Goal: Check status: Check status

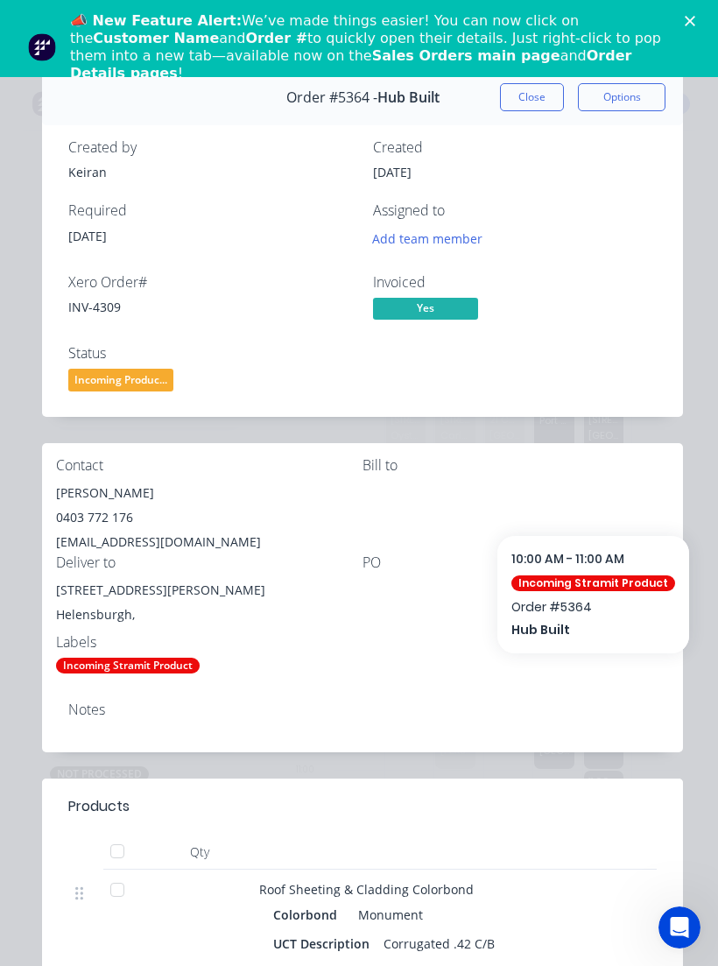
click at [677, 25] on div "📣 New Feature Alert: We’ve made things easier! You can now click on the Custome…" at bounding box center [380, 47] width 620 height 81
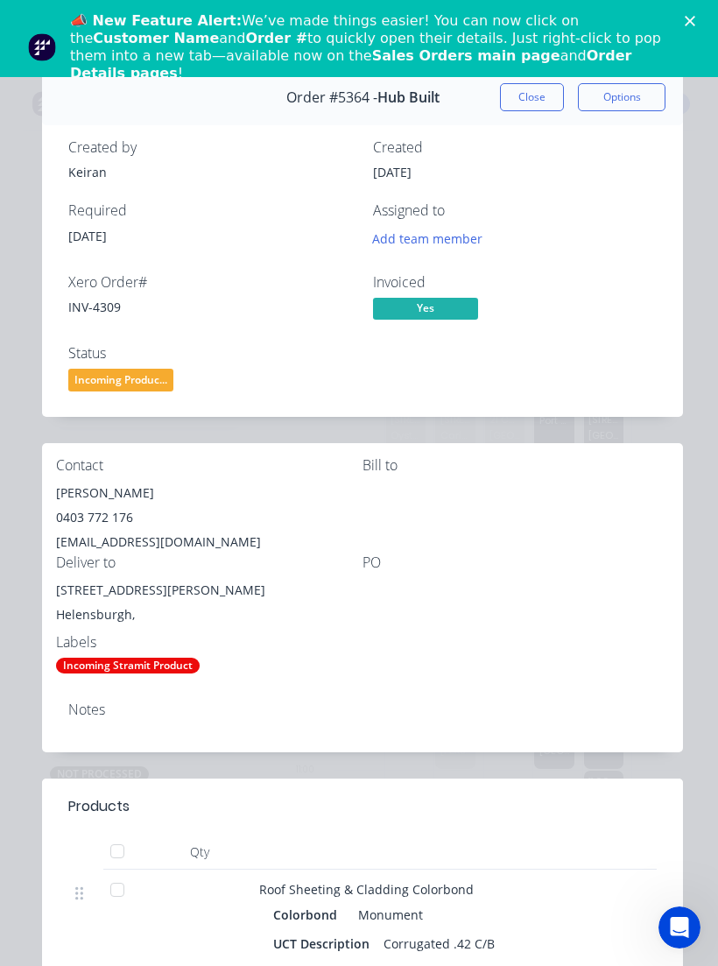
click at [688, 9] on div "📣 New Feature Alert: We’ve made things easier! You can now click on the Custome…" at bounding box center [380, 47] width 620 height 81
click at [687, 27] on div "📣 New Feature Alert: We’ve made things easier! You can now click on the Custome…" at bounding box center [380, 47] width 620 height 81
click at [690, 32] on div "📣 New Feature Alert: We’ve made things easier! You can now click on the Custome…" at bounding box center [359, 47] width 718 height 81
click at [690, 32] on div "📣 New Feature Alert: We’ve made things easier! You can now click on the Custome…" at bounding box center [380, 47] width 620 height 81
click at [686, 23] on icon "Close" at bounding box center [690, 21] width 11 height 11
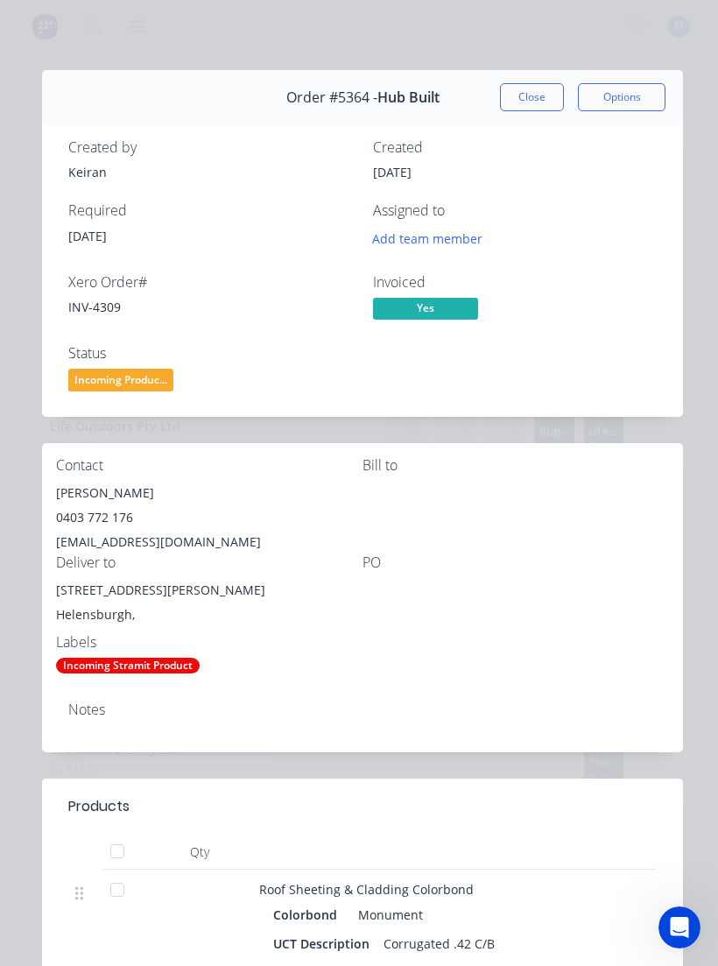
click at [691, 28] on div "Order details Collaborate Checklists 0/0 Tracking Linked Orders Timeline Order …" at bounding box center [359, 483] width 718 height 966
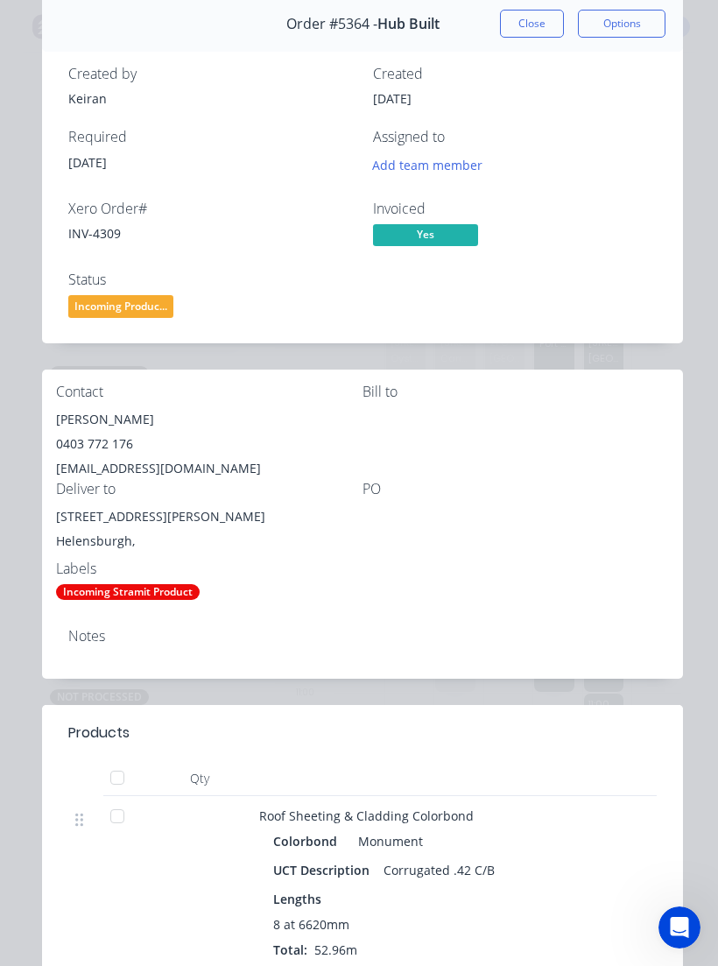
scroll to position [68, 0]
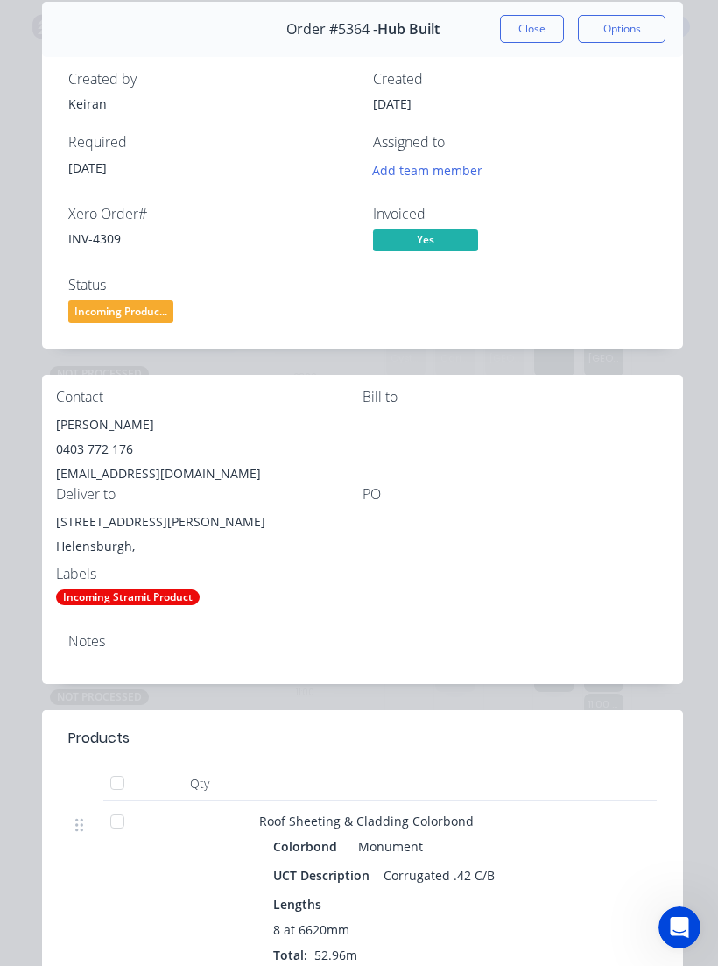
click at [534, 27] on button "Close" at bounding box center [532, 29] width 64 height 28
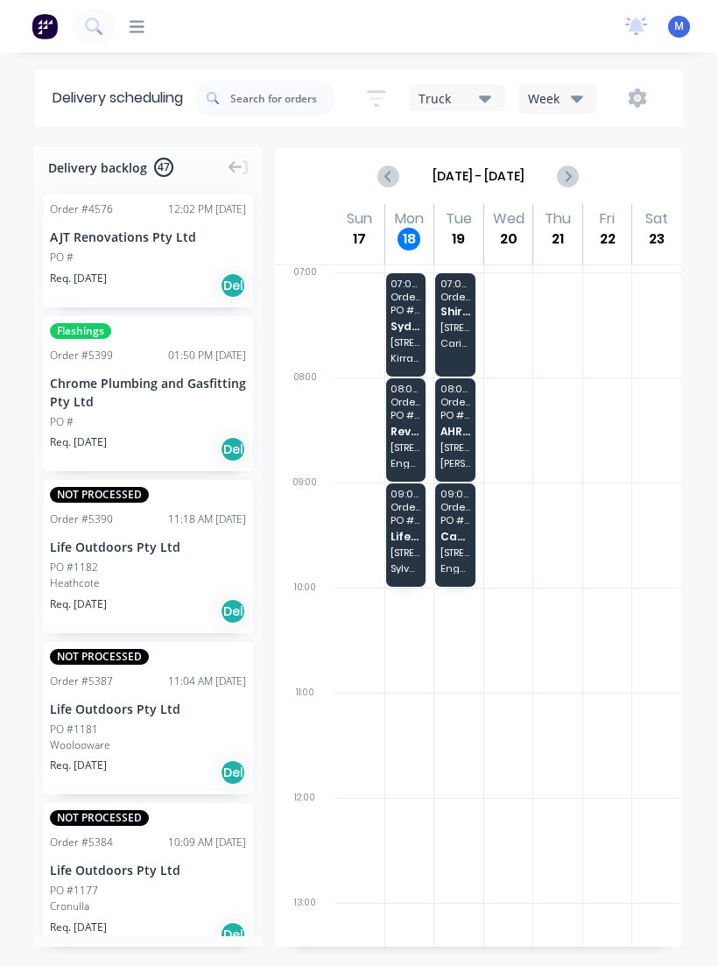
click at [409, 541] on span "Life Outdoors Pty Ltd" at bounding box center [406, 536] width 30 height 11
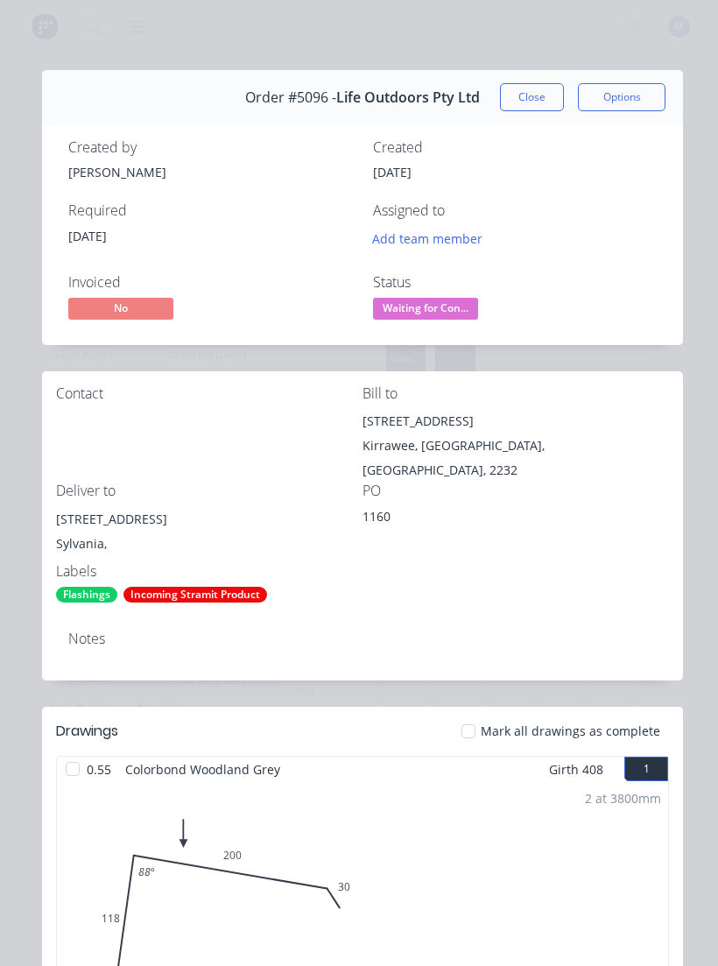
click at [543, 92] on button "Close" at bounding box center [532, 97] width 64 height 28
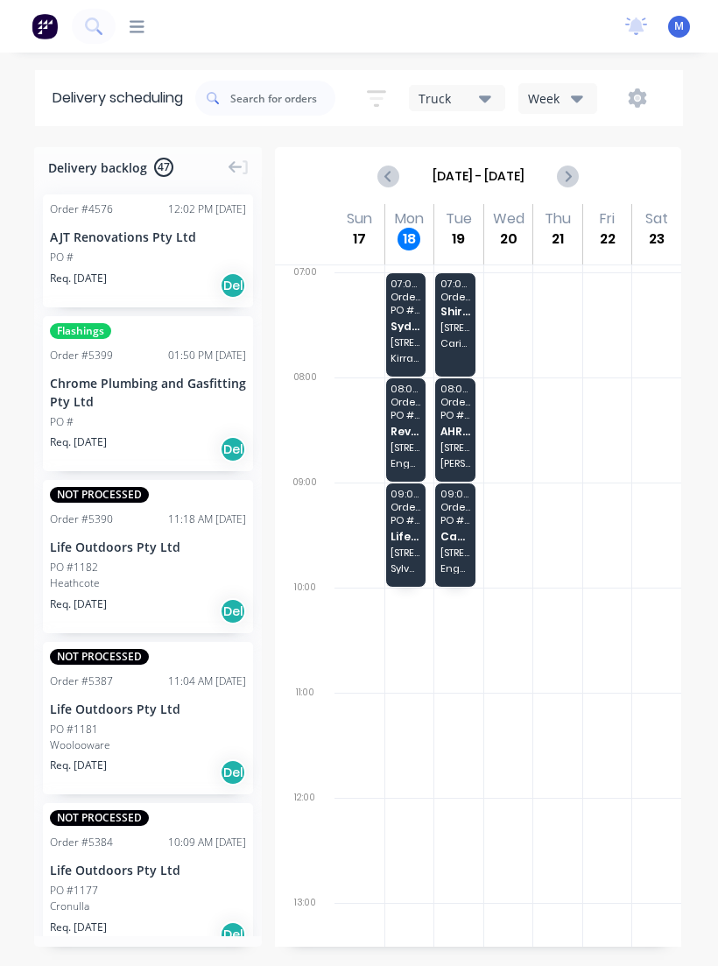
click at [413, 337] on span "[STREET_ADDRESS]" at bounding box center [406, 342] width 30 height 11
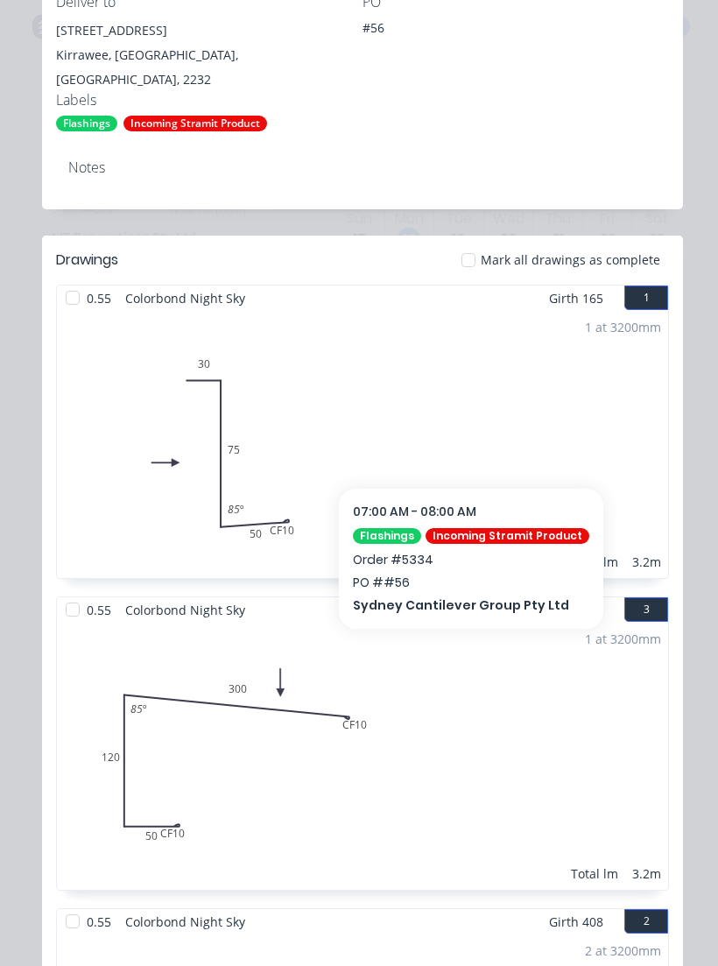
scroll to position [498, 0]
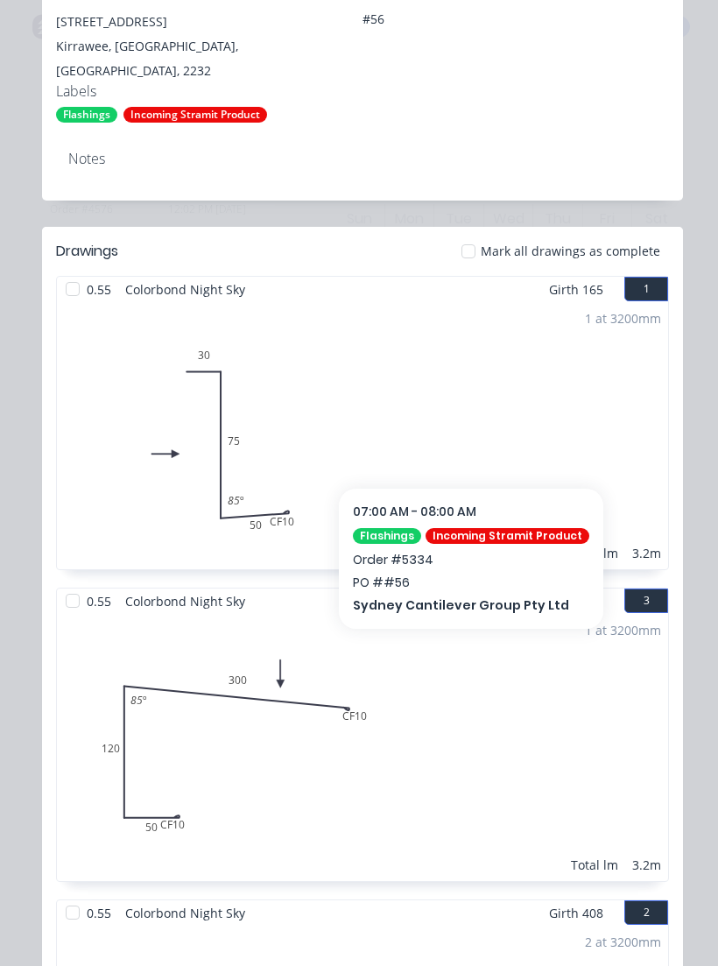
click at [479, 614] on div "1 at 3200mm Total lm 3.2m" at bounding box center [363, 747] width 612 height 267
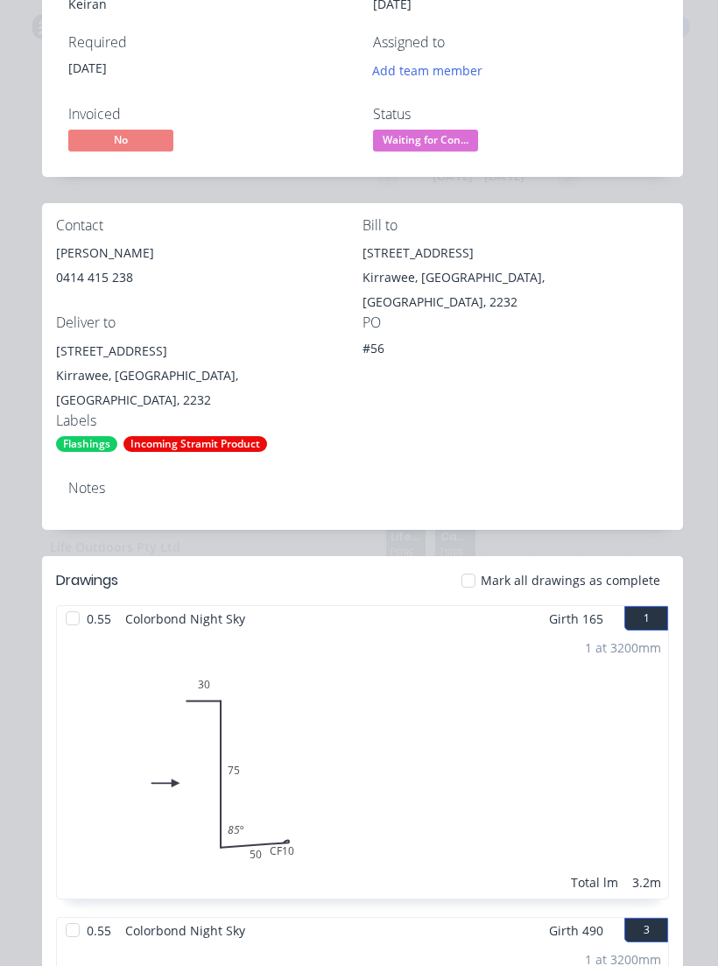
scroll to position [166, 0]
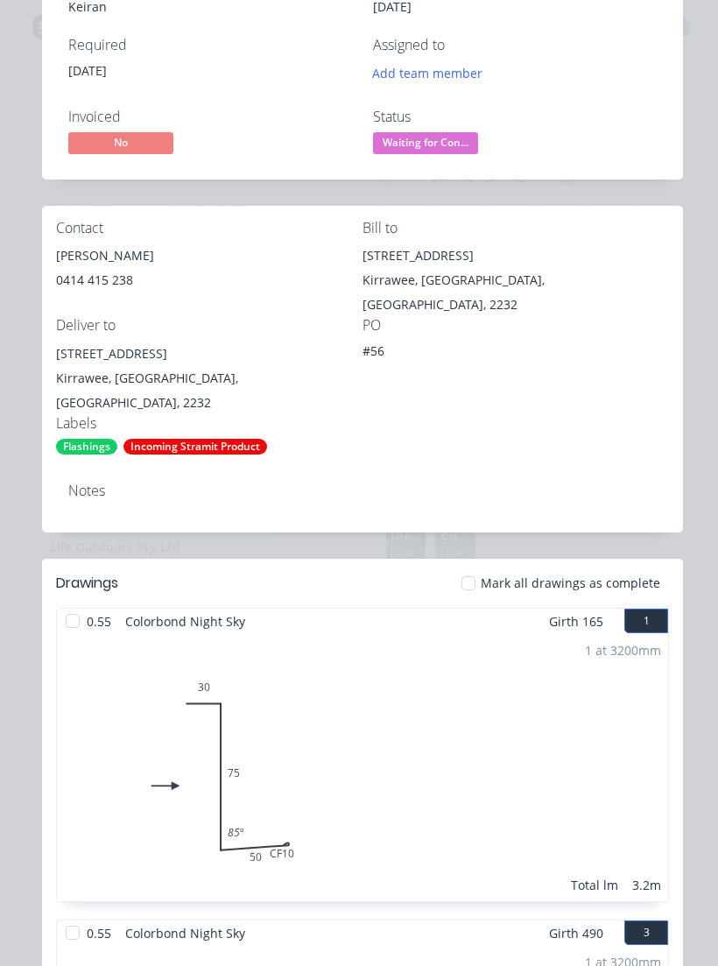
click at [484, 566] on div at bounding box center [468, 583] width 35 height 35
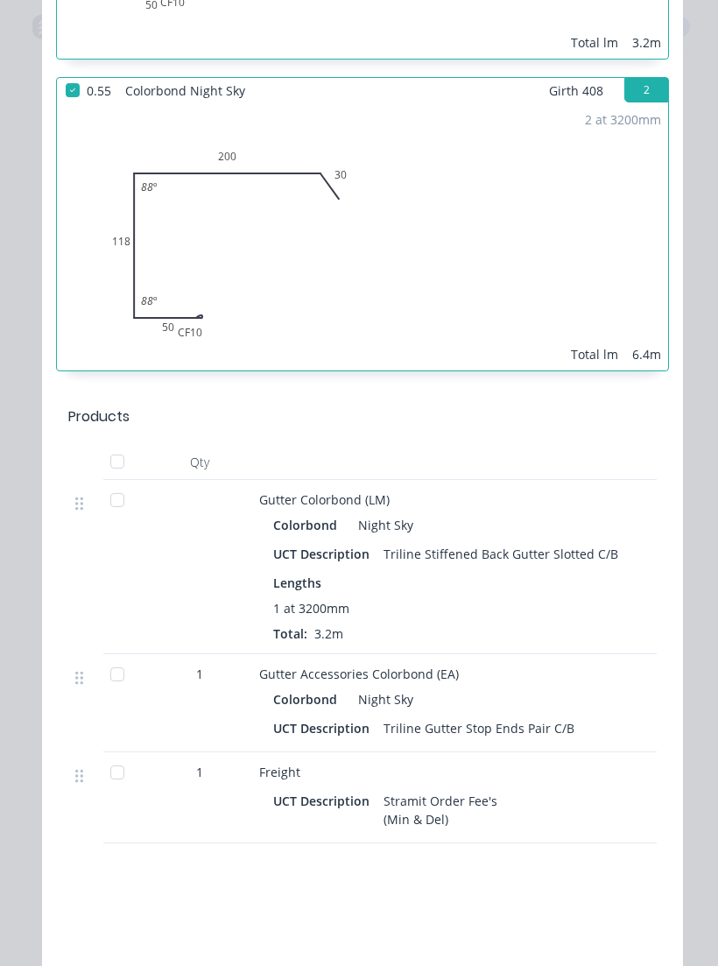
scroll to position [1322, 0]
click at [112, 481] on div at bounding box center [117, 498] width 35 height 35
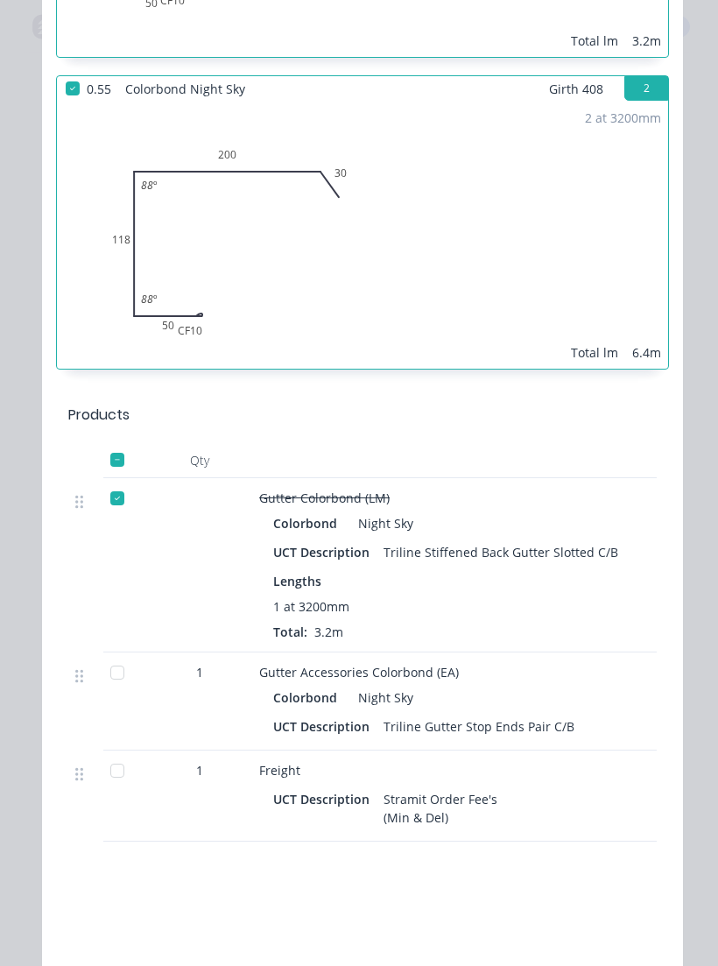
click at [117, 655] on div at bounding box center [117, 672] width 35 height 35
click at [103, 753] on div at bounding box center [117, 770] width 35 height 35
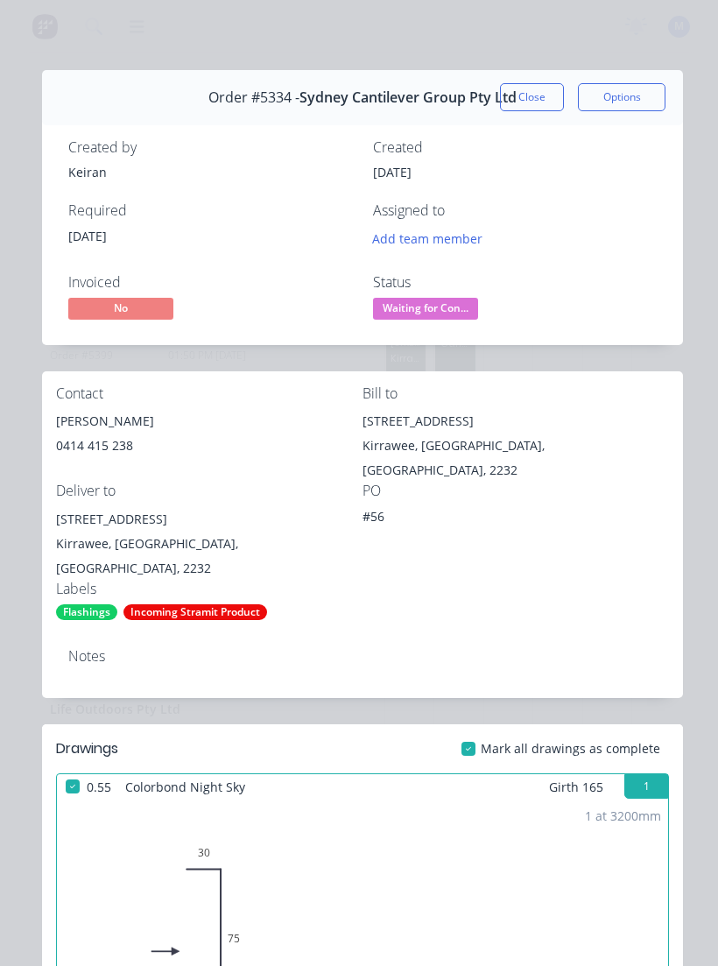
scroll to position [0, 0]
click at [173, 605] on div "Incoming Stramit Product" at bounding box center [196, 613] width 144 height 16
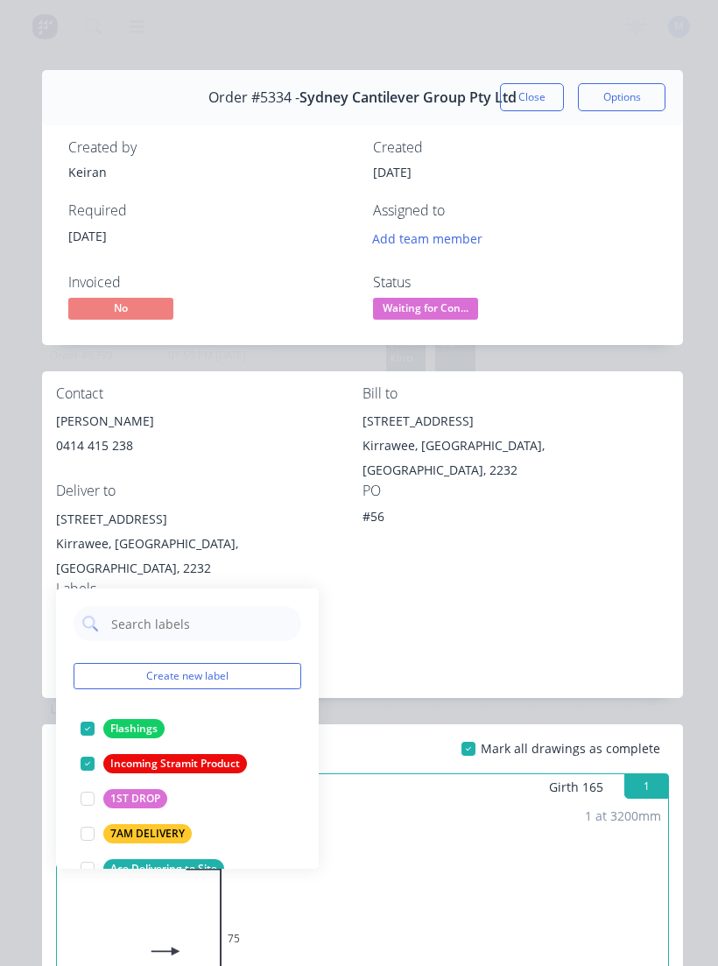
click at [148, 760] on div "Incoming Stramit Product" at bounding box center [175, 763] width 144 height 19
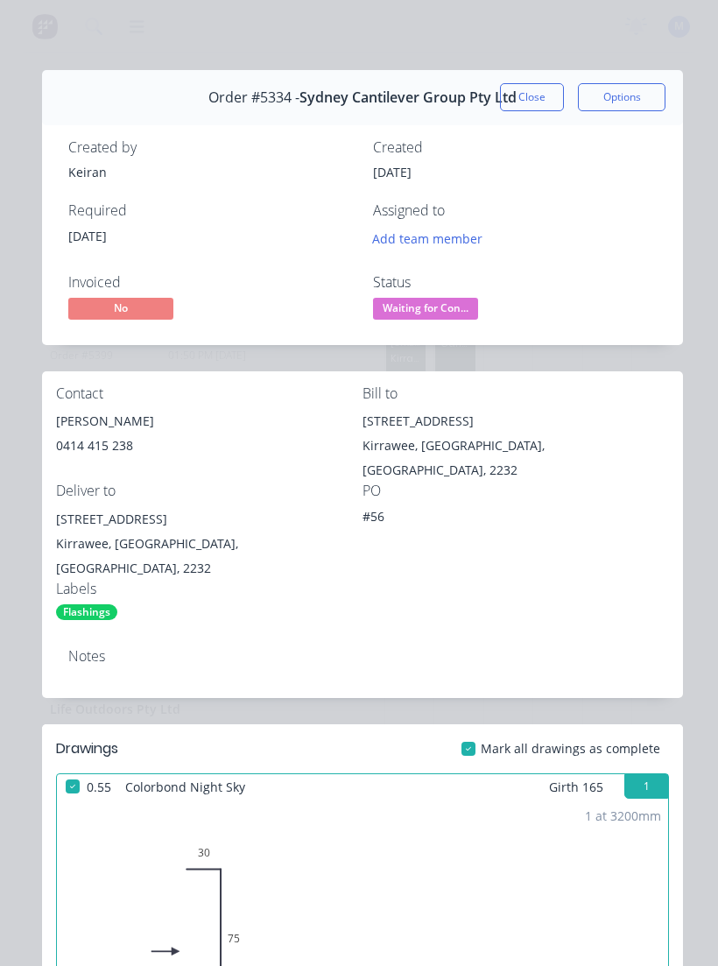
click at [602, 554] on div "Contact [PERSON_NAME] [PHONE_NUMBER] Bill to [STREET_ADDRESS] Deliver to [STREE…" at bounding box center [362, 502] width 641 height 263
click at [541, 96] on button "Close" at bounding box center [532, 97] width 64 height 28
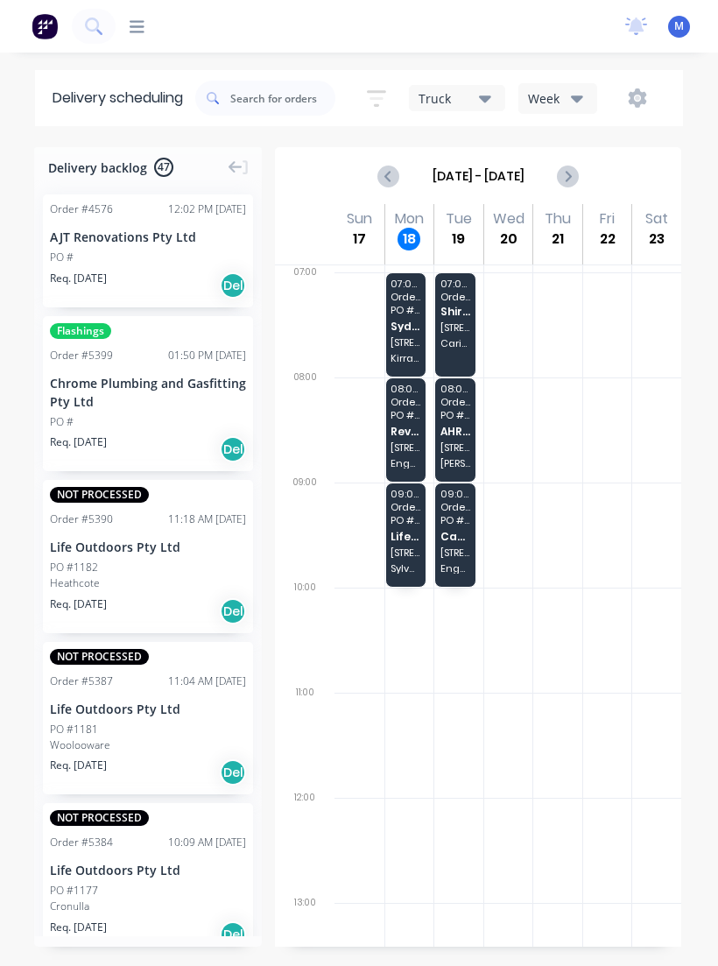
click at [407, 553] on span "[STREET_ADDRESS]" at bounding box center [406, 553] width 30 height 11
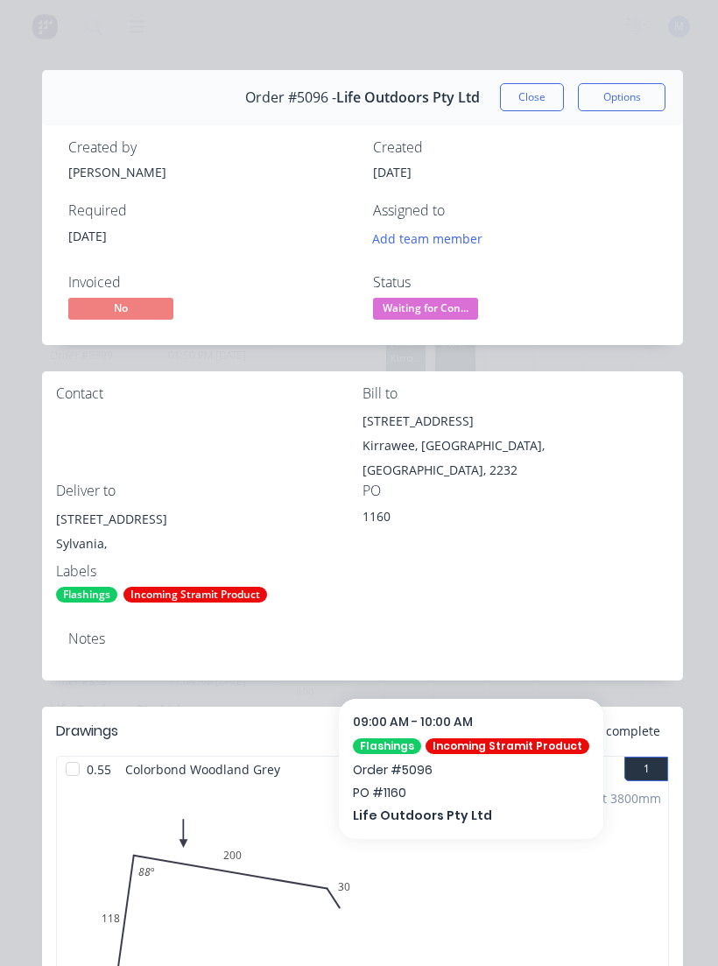
click at [513, 803] on div "2 at 3800mm Total lm 7.6m" at bounding box center [363, 915] width 612 height 267
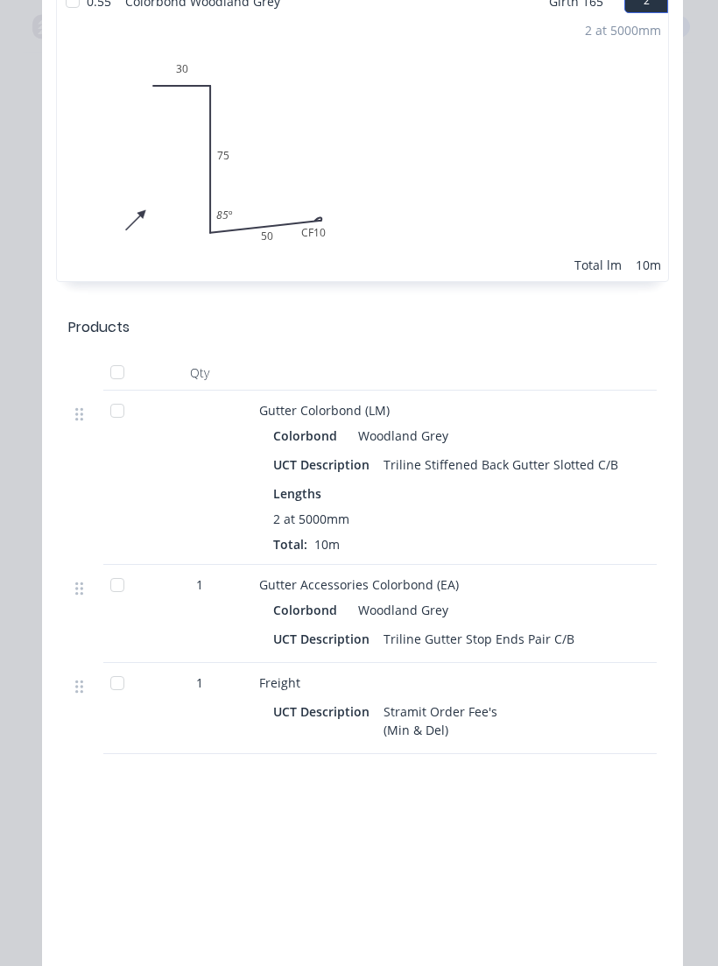
scroll to position [1082, 0]
click at [124, 364] on div at bounding box center [117, 370] width 35 height 35
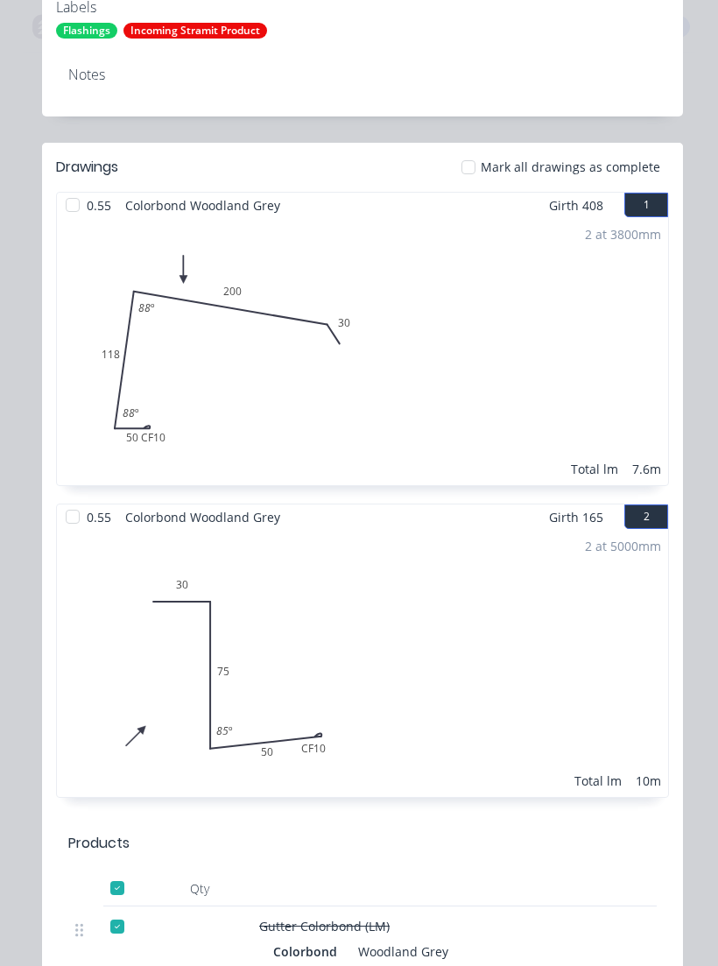
scroll to position [562, 0]
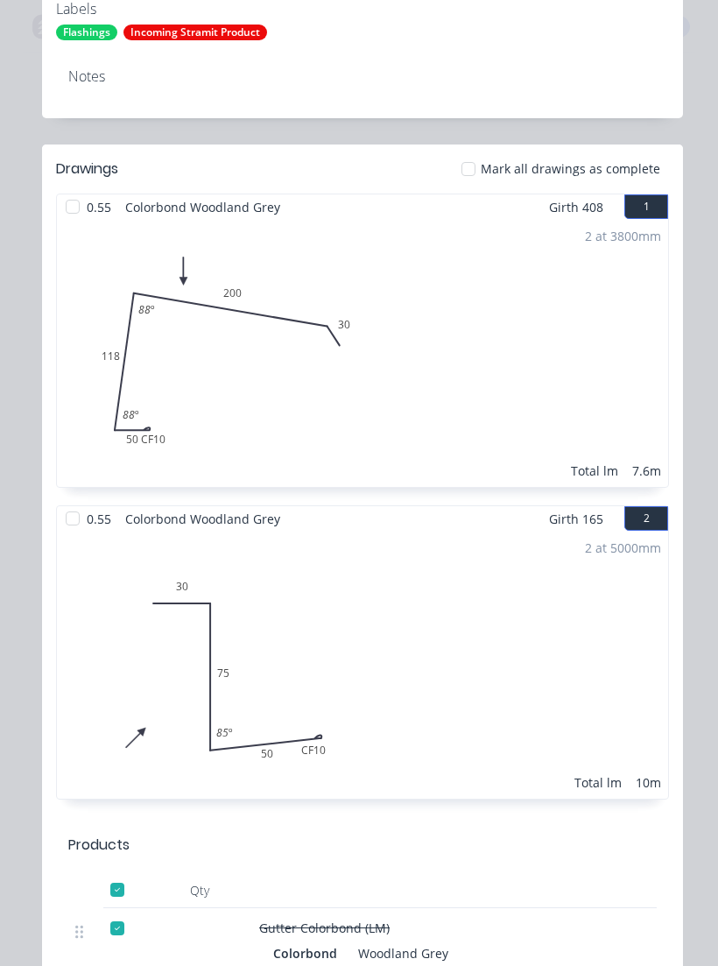
click at [486, 152] on div at bounding box center [468, 169] width 35 height 35
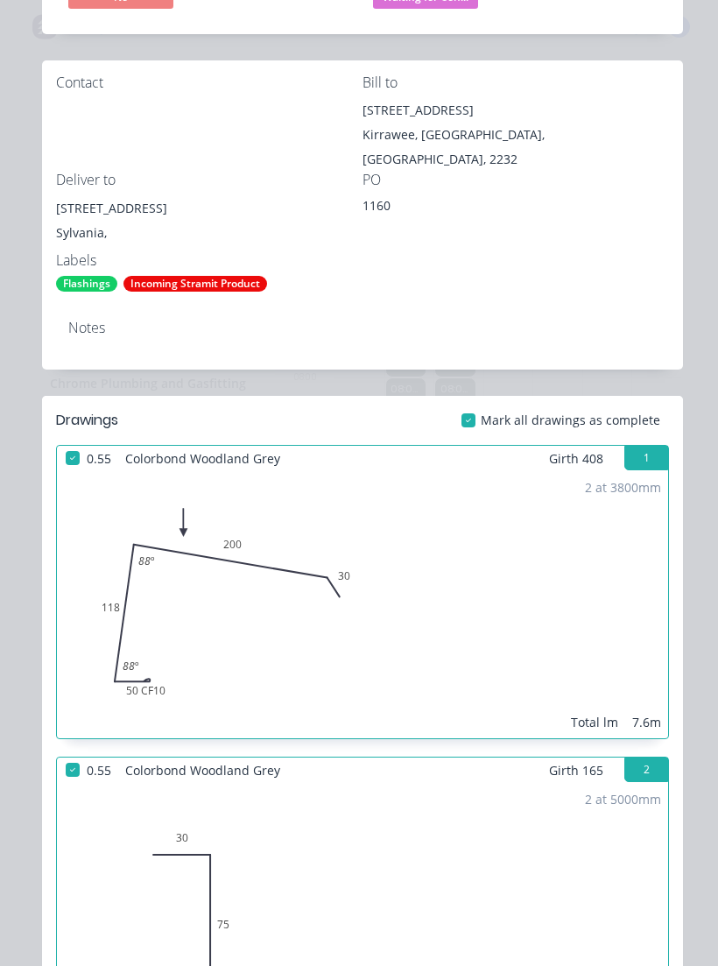
scroll to position [255, 0]
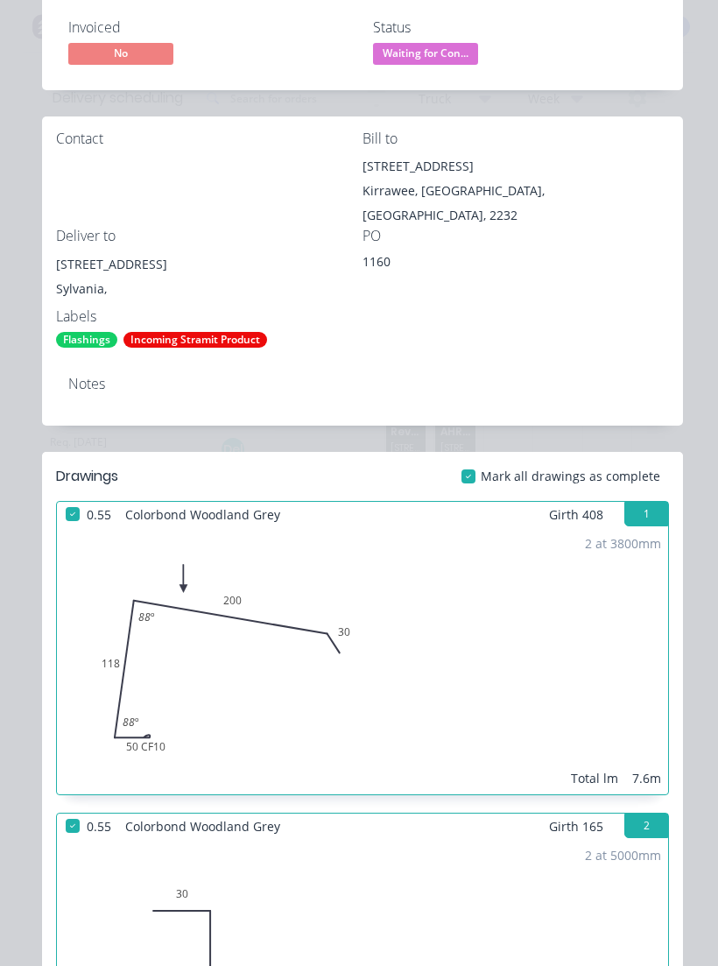
click at [179, 332] on div "Incoming Stramit Product" at bounding box center [196, 340] width 144 height 16
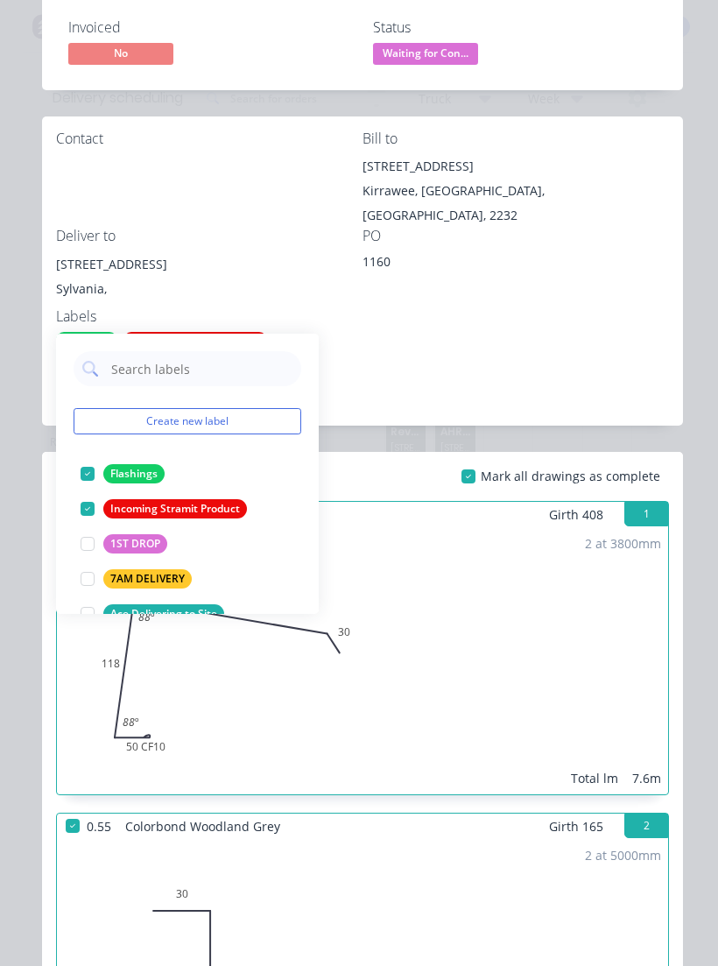
click at [138, 513] on div "Incoming Stramit Product" at bounding box center [175, 508] width 144 height 19
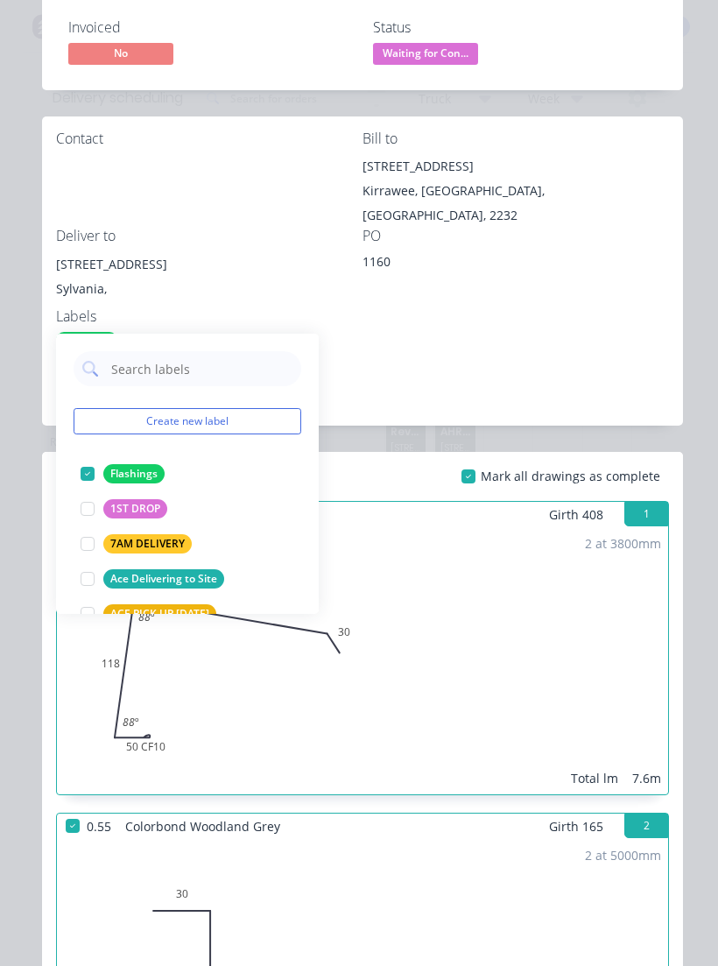
click at [589, 362] on div "Notes" at bounding box center [362, 394] width 641 height 64
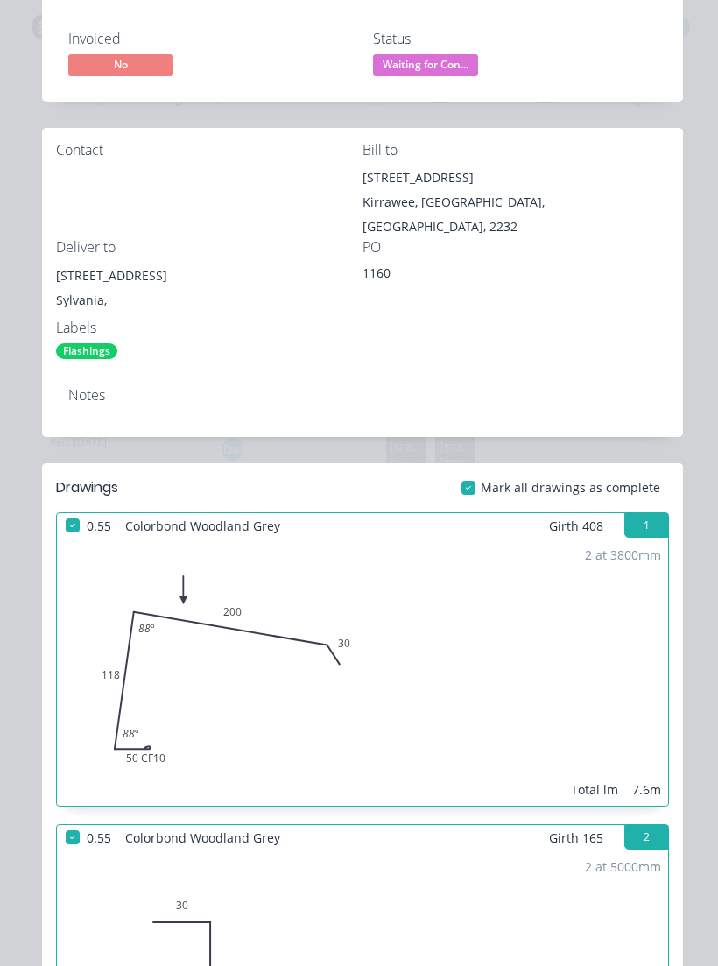
scroll to position [243, 0]
click at [80, 344] on div "Flashings" at bounding box center [86, 352] width 61 height 16
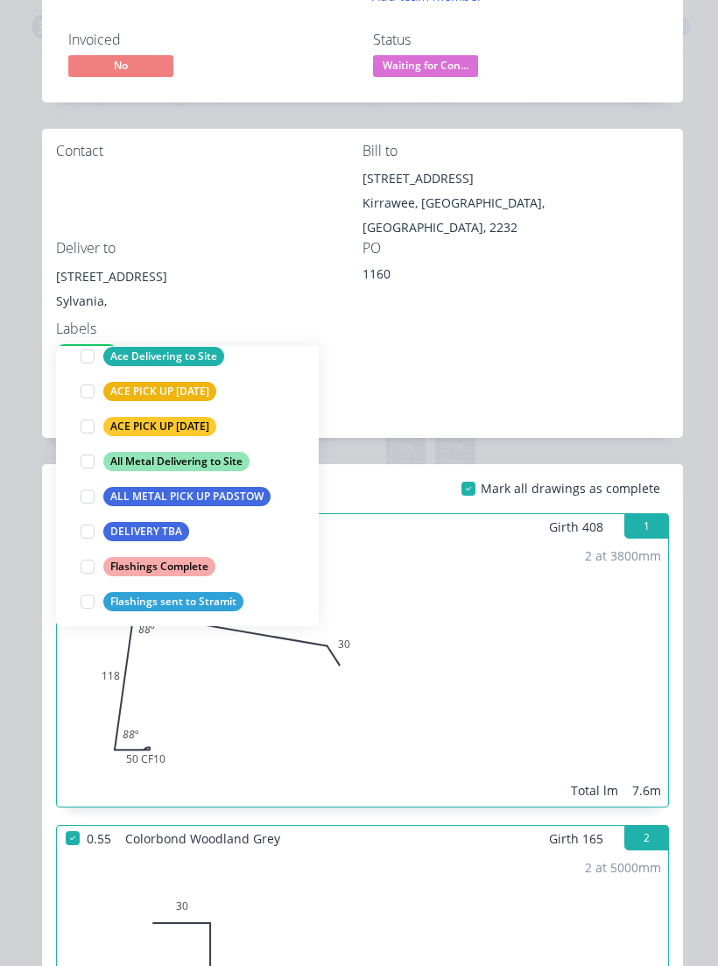
scroll to position [237, 0]
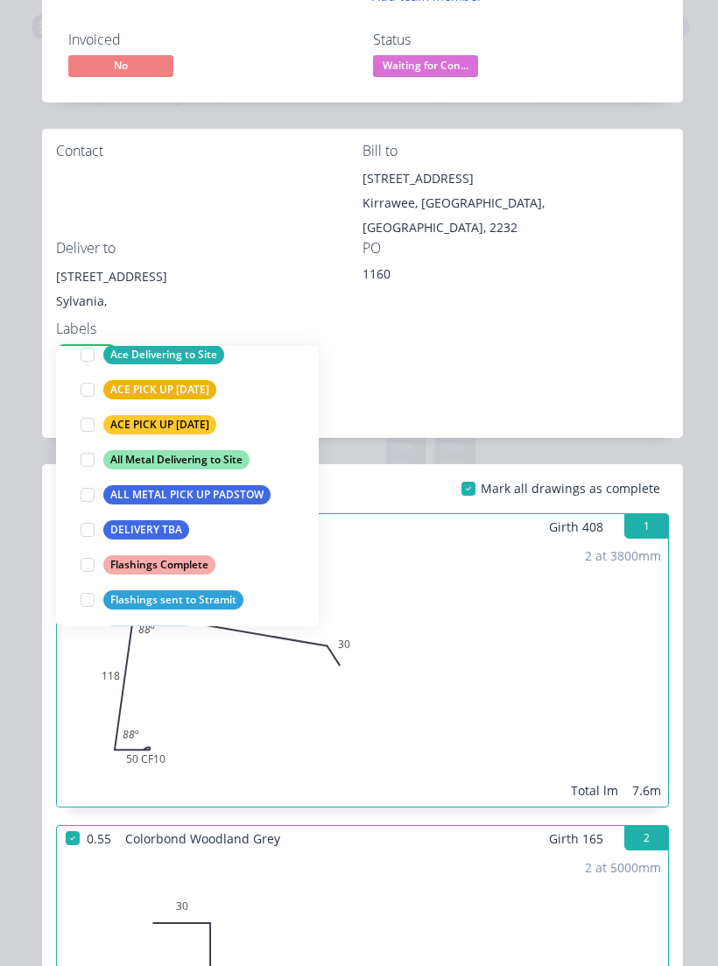
click at [173, 567] on div "Flashings Complete" at bounding box center [159, 564] width 112 height 19
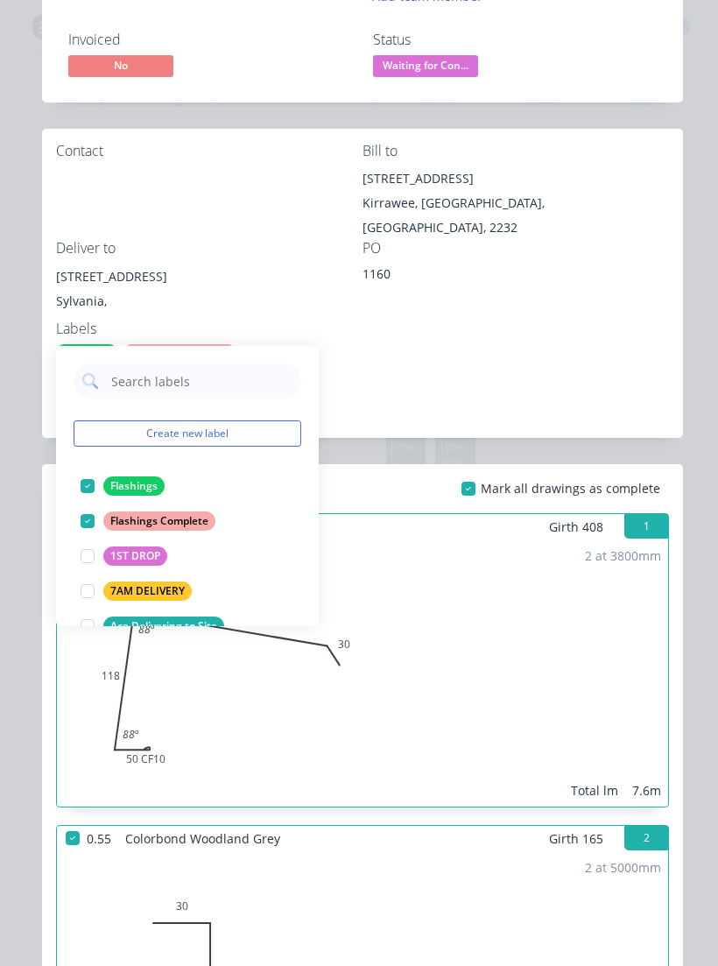
scroll to position [0, 0]
click at [139, 485] on div "Flashings" at bounding box center [133, 486] width 61 height 19
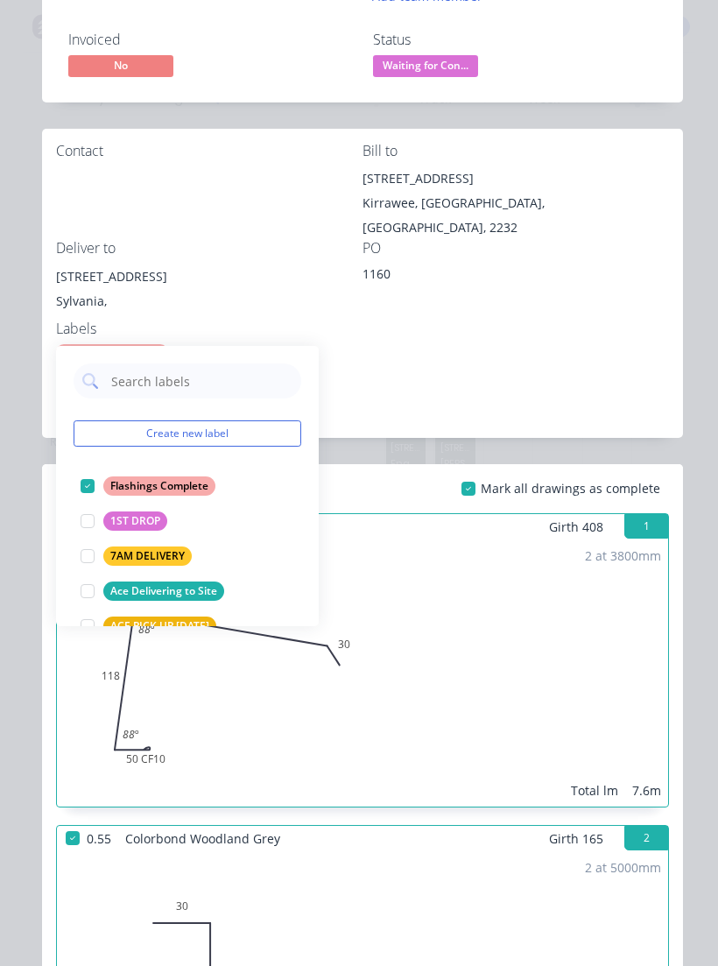
click at [556, 321] on div "Contact Bill to [STREET_ADDRESS] Deliver to [STREET_ADDRESS] Labels Flashings C…" at bounding box center [362, 251] width 641 height 245
